Goal: Task Accomplishment & Management: Use online tool/utility

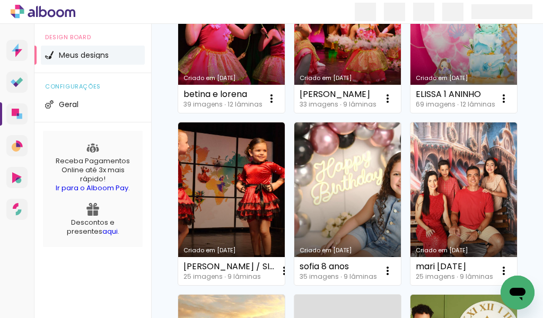
scroll to position [742, 0]
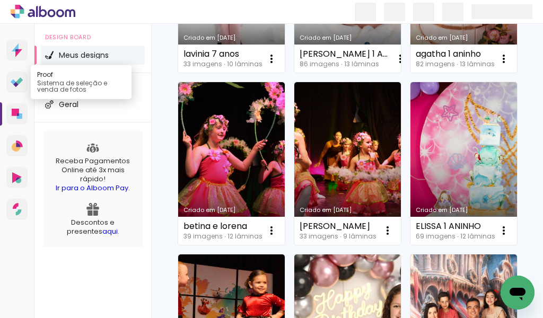
click at [14, 84] on icon at bounding box center [15, 84] width 5 height 5
